Goal: Information Seeking & Learning: Learn about a topic

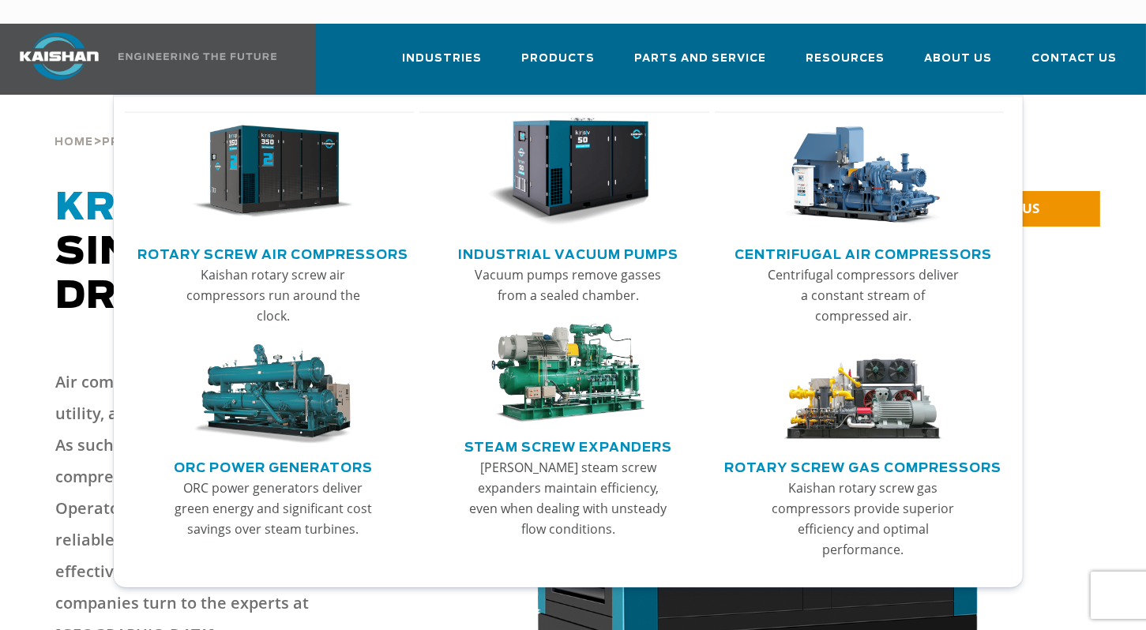
click at [265, 241] on link "Rotary Screw Air Compressors" at bounding box center [272, 253] width 271 height 24
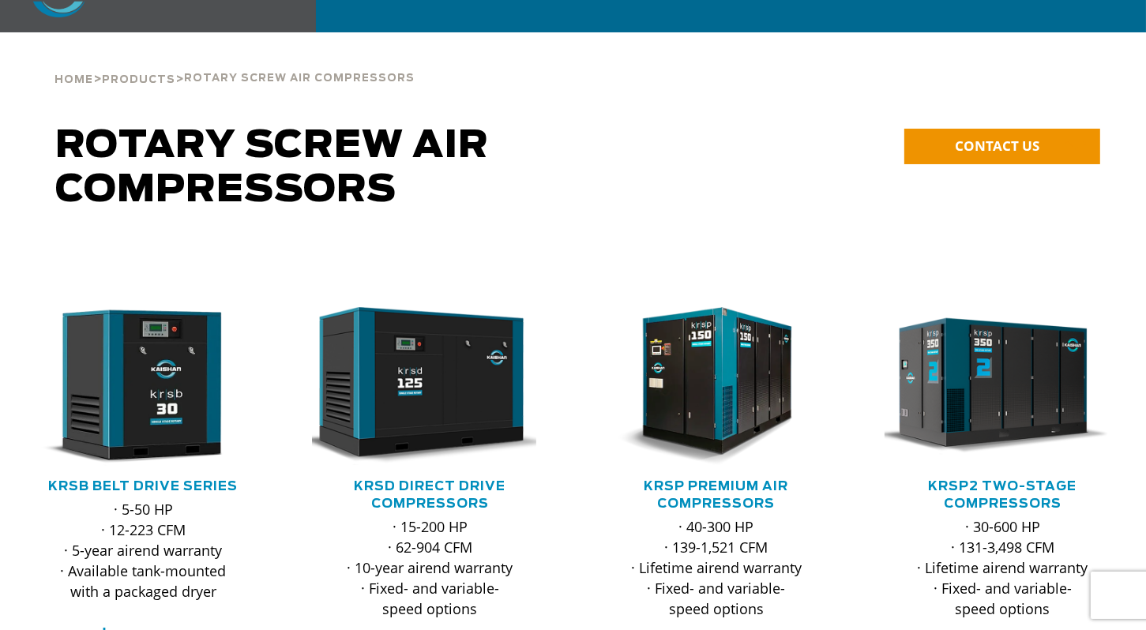
scroll to position [158, 0]
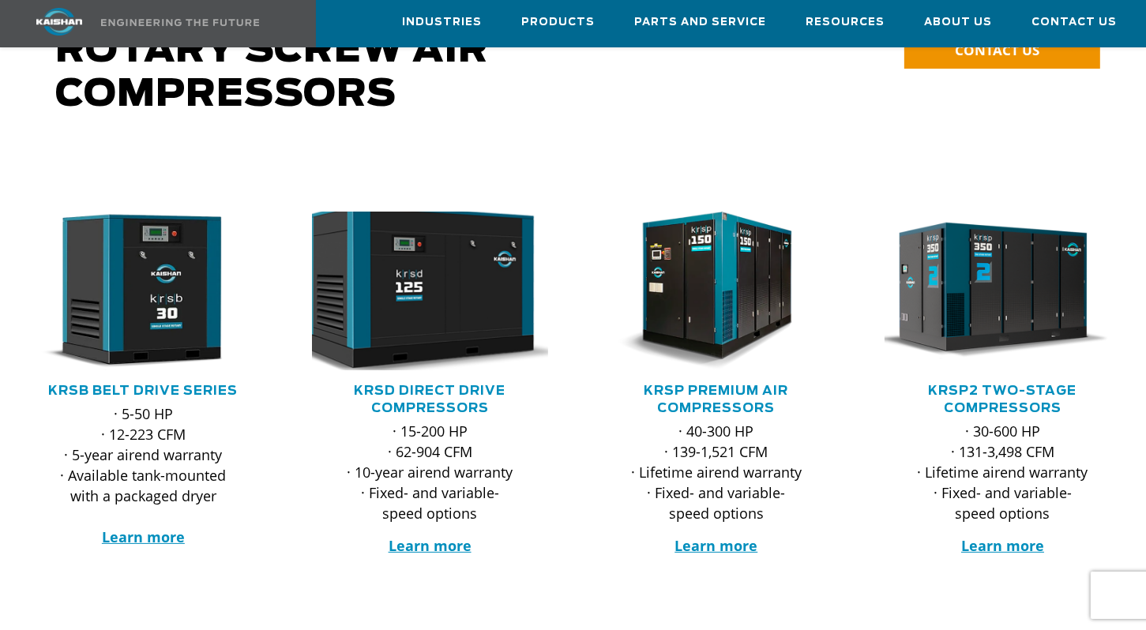
click at [446, 239] on img at bounding box center [418, 291] width 260 height 175
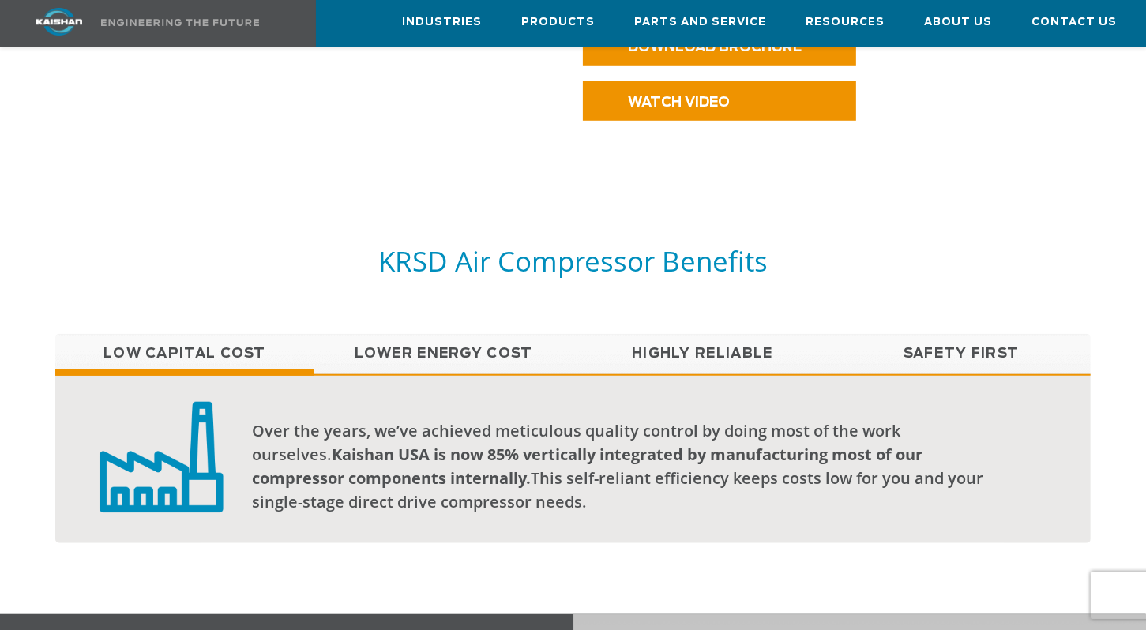
scroll to position [1185, 0]
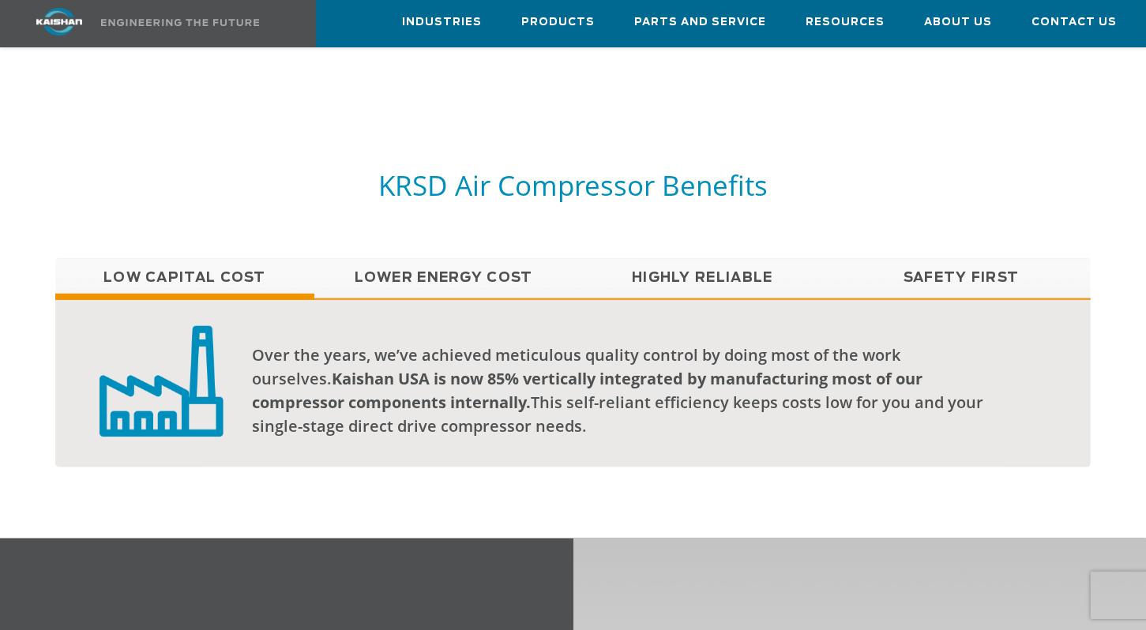
click at [449, 258] on link "Lower Energy Cost" at bounding box center [443, 277] width 259 height 39
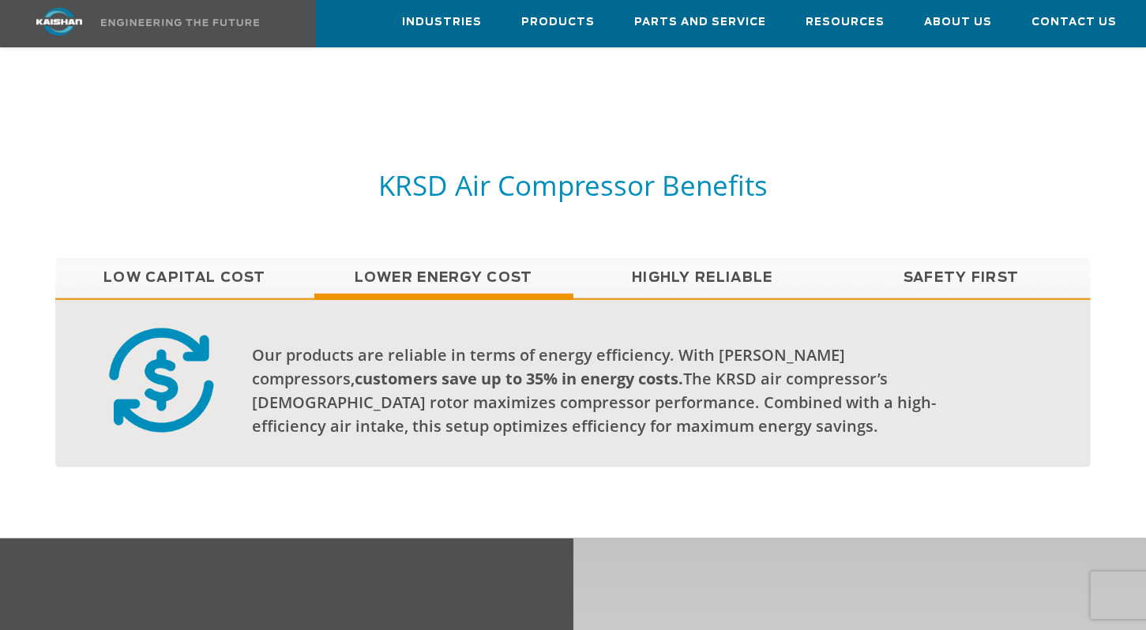
click at [750, 258] on link "Highly Reliable" at bounding box center [702, 277] width 259 height 39
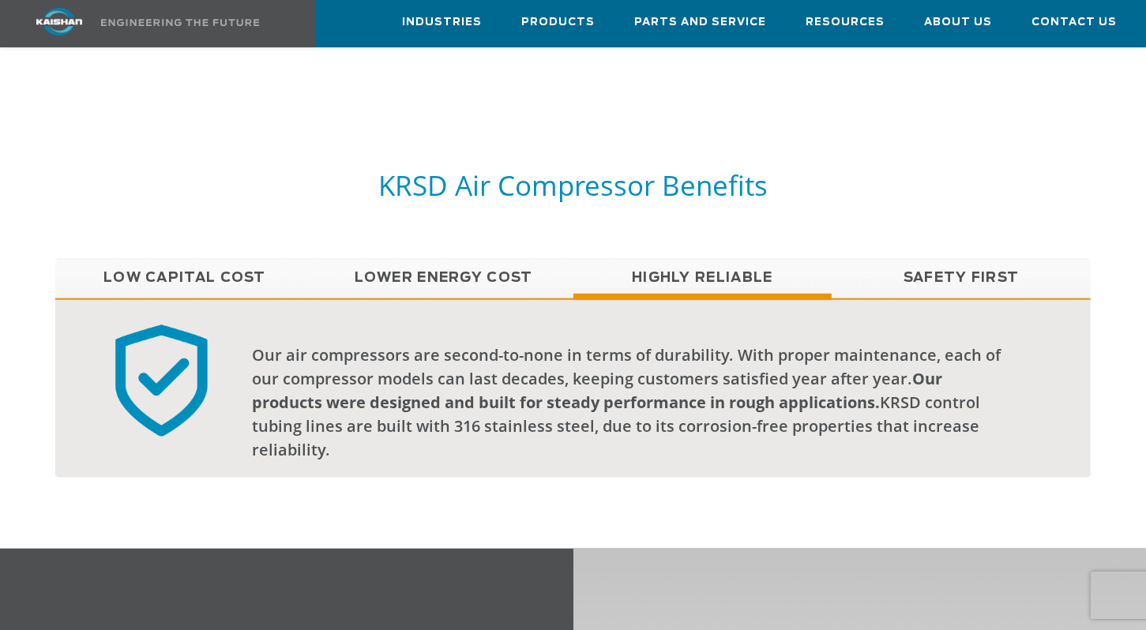
click at [954, 258] on link "Safety First" at bounding box center [961, 277] width 259 height 39
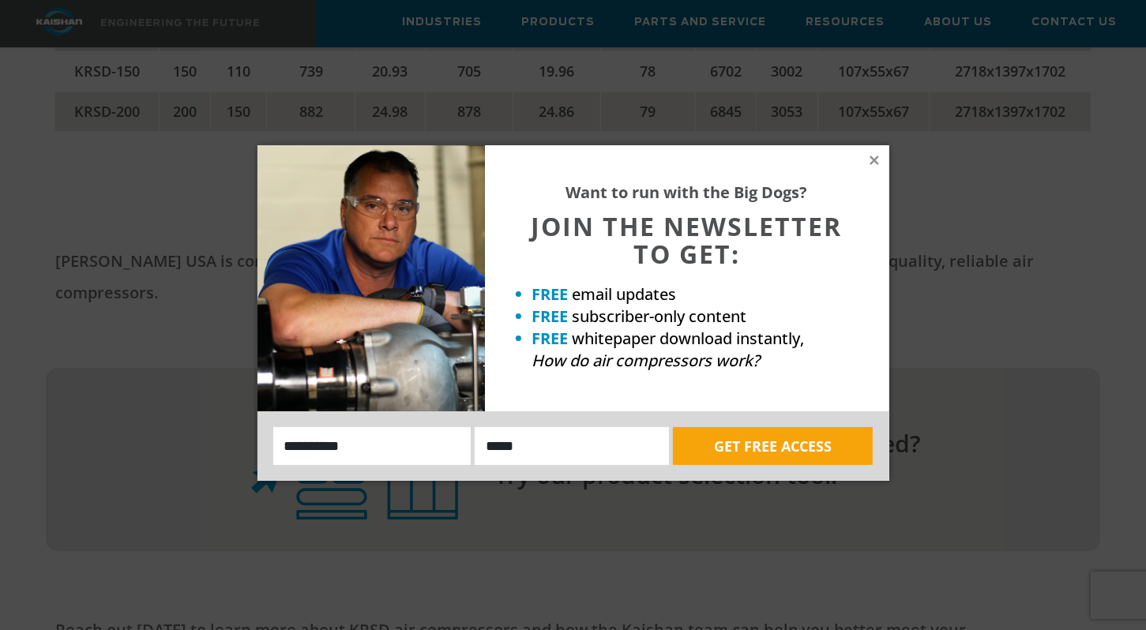
scroll to position [3713, 0]
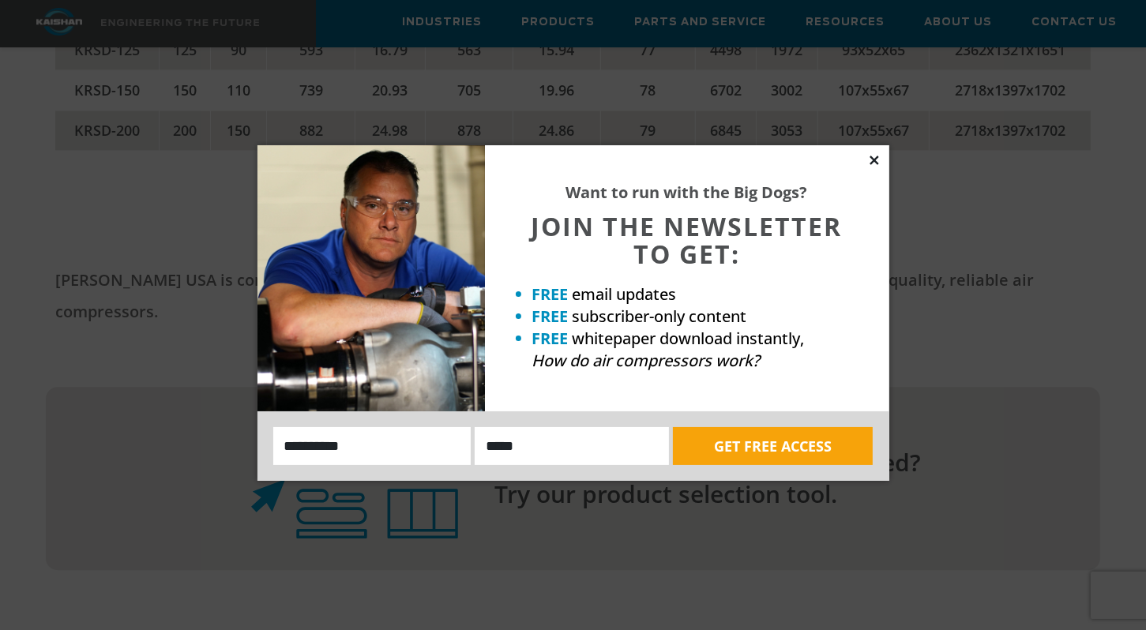
click at [879, 165] on icon at bounding box center [874, 160] width 14 height 14
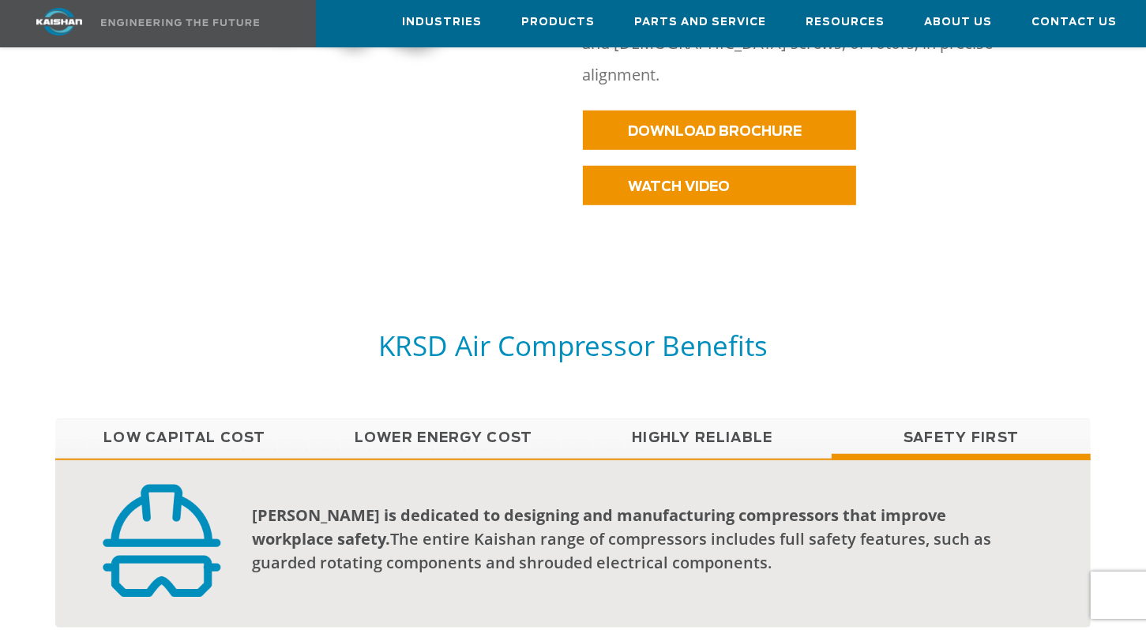
scroll to position [948, 0]
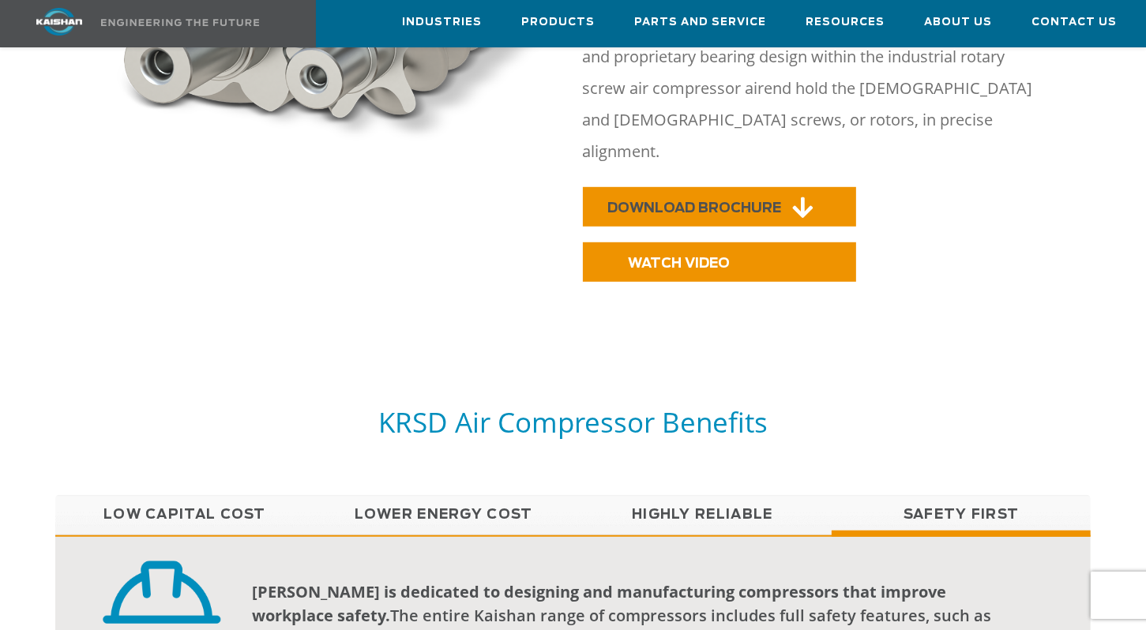
click at [804, 196] on icon at bounding box center [803, 208] width 21 height 24
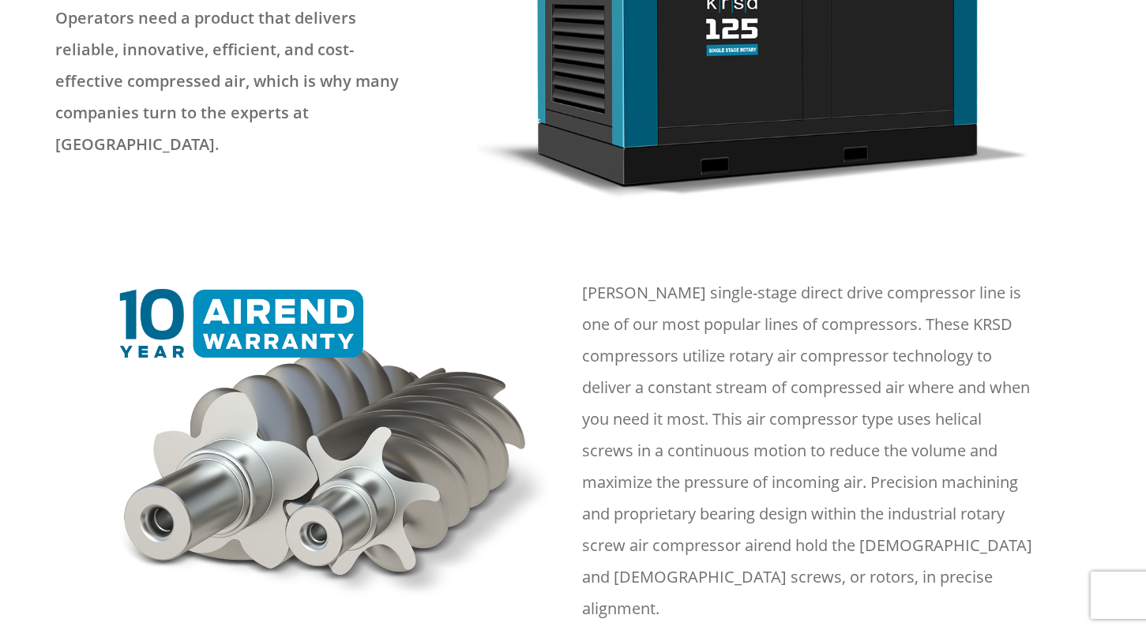
scroll to position [0, 0]
